Goal: Navigation & Orientation: Find specific page/section

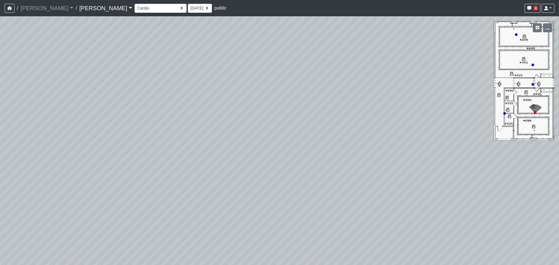
select select "crE15RyHj4F8cXnkqaeQuo"
click at [360, 110] on div "Loading... Lounge Loading... Clubroom Kitchen Loading... Lobby Hallway Loading.…" at bounding box center [279, 140] width 559 height 249
drag, startPoint x: 316, startPoint y: 200, endPoint x: 287, endPoint y: 211, distance: 31.0
click at [287, 211] on div "Loading... Lounge Loading... Clubroom Kitchen Loading... Lobby Hallway Loading.…" at bounding box center [279, 140] width 559 height 249
drag, startPoint x: 337, startPoint y: 100, endPoint x: 296, endPoint y: 184, distance: 94.2
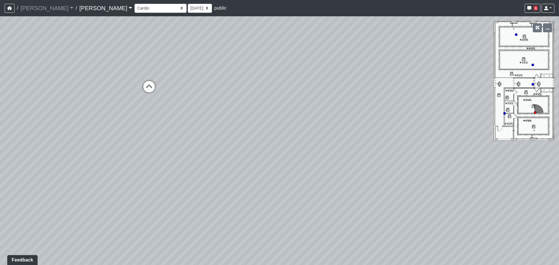
click at [296, 184] on div "Loading... Lounge Loading... Clubroom Kitchen Loading... Lobby Hallway Loading.…" at bounding box center [279, 140] width 559 height 249
drag, startPoint x: 250, startPoint y: 158, endPoint x: 357, endPoint y: 114, distance: 115.5
click at [359, 130] on div "Loading... Lounge Loading... Clubroom Kitchen Loading... Lobby Hallway Loading.…" at bounding box center [279, 140] width 559 height 249
